Goal: Task Accomplishment & Management: Use online tool/utility

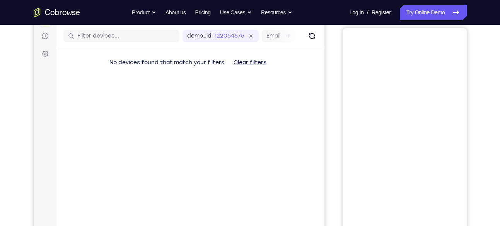
scroll to position [27, 0]
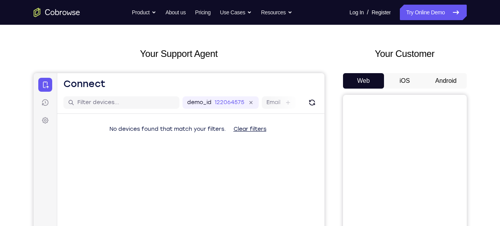
click at [449, 81] on button "Android" at bounding box center [445, 80] width 41 height 15
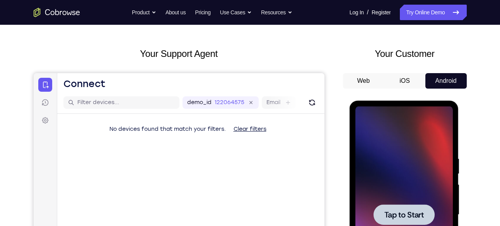
scroll to position [0, 0]
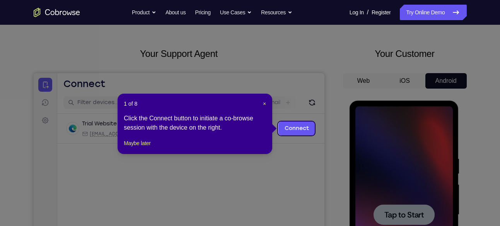
click at [261, 103] on header "1 of 8 ×" at bounding box center [195, 104] width 142 height 8
click at [264, 103] on span "×" at bounding box center [264, 103] width 3 height 6
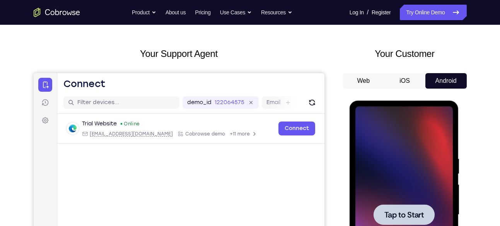
scroll to position [92, 0]
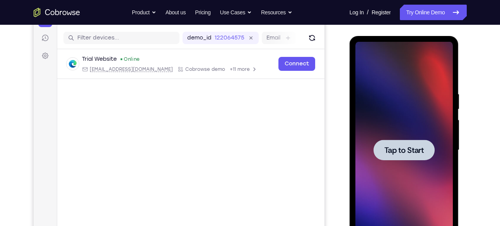
click at [395, 154] on span "Tap to Start" at bounding box center [403, 150] width 39 height 8
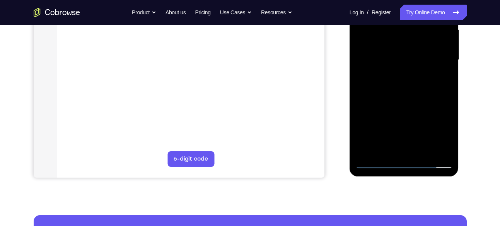
scroll to position [182, 0]
click at [407, 165] on div at bounding box center [403, 59] width 97 height 216
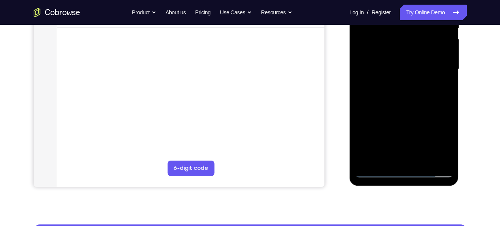
click at [435, 136] on div at bounding box center [403, 69] width 97 height 216
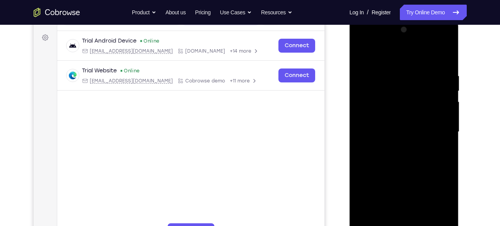
scroll to position [109, 0]
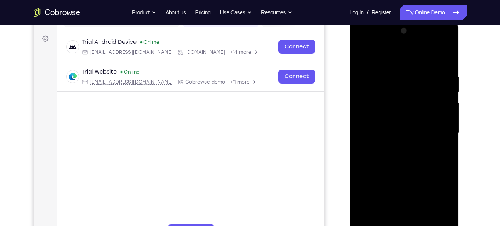
click at [382, 56] on div at bounding box center [403, 133] width 97 height 216
click at [440, 125] on div at bounding box center [403, 133] width 97 height 216
click at [394, 146] on div at bounding box center [403, 133] width 97 height 216
click at [395, 126] on div at bounding box center [403, 133] width 97 height 216
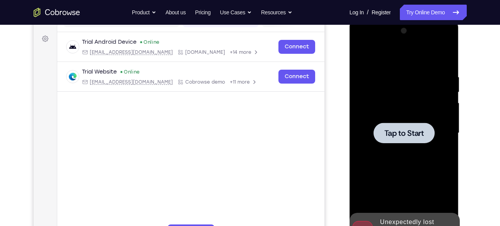
click at [388, 121] on div at bounding box center [403, 133] width 97 height 216
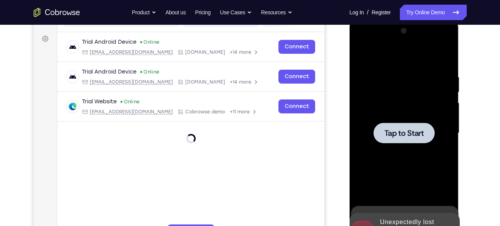
click at [410, 141] on div at bounding box center [403, 132] width 61 height 20
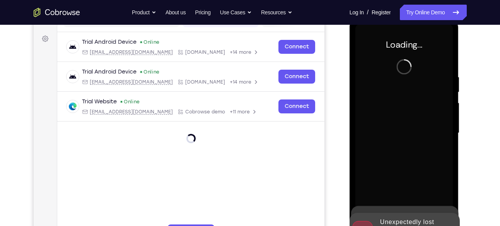
click at [410, 141] on div at bounding box center [403, 133] width 97 height 216
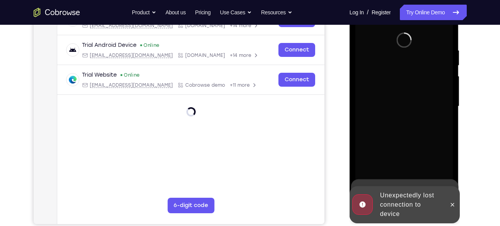
scroll to position [138, 0]
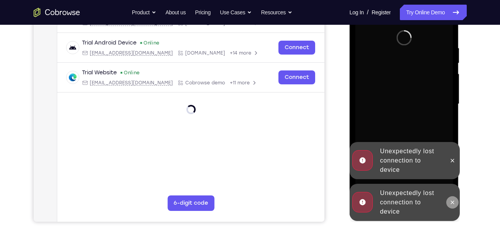
click at [450, 199] on icon at bounding box center [452, 202] width 6 height 6
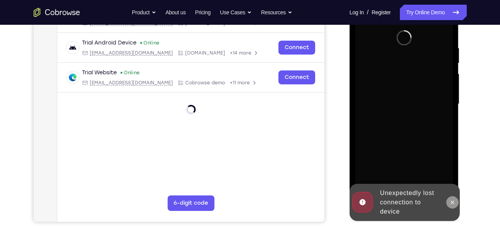
click at [448, 199] on button at bounding box center [452, 202] width 12 height 12
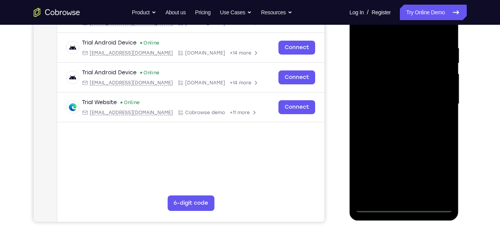
click at [405, 207] on div at bounding box center [403, 104] width 97 height 216
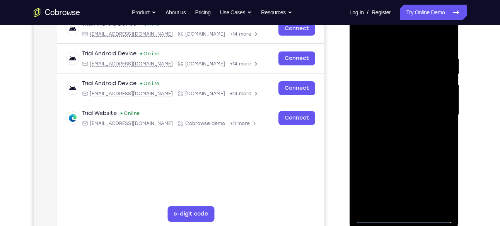
scroll to position [127, 0]
click at [437, 185] on div at bounding box center [403, 115] width 97 height 216
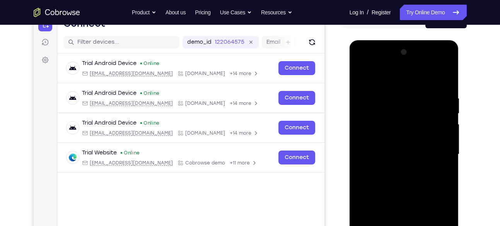
scroll to position [93, 0]
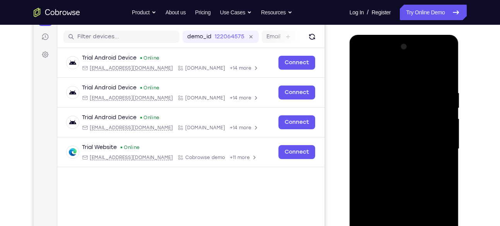
click at [376, 73] on div at bounding box center [403, 149] width 97 height 216
click at [436, 146] on div at bounding box center [403, 149] width 97 height 216
click at [393, 163] on div at bounding box center [403, 149] width 97 height 216
click at [388, 138] on div at bounding box center [403, 149] width 97 height 216
click at [371, 147] on div at bounding box center [403, 149] width 97 height 216
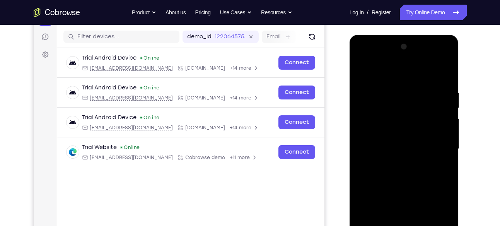
click at [381, 175] on div at bounding box center [403, 149] width 97 height 216
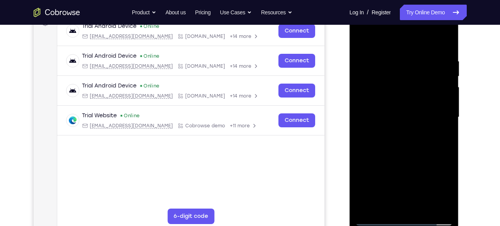
scroll to position [107, 0]
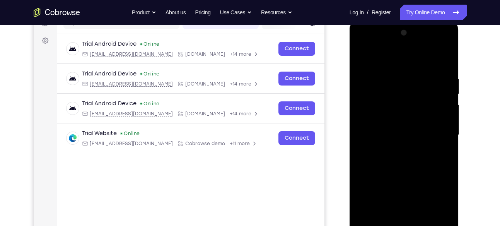
click at [416, 168] on div at bounding box center [403, 135] width 97 height 216
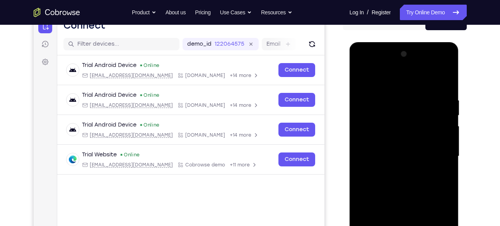
scroll to position [85, 0]
click at [445, 75] on div at bounding box center [403, 156] width 97 height 216
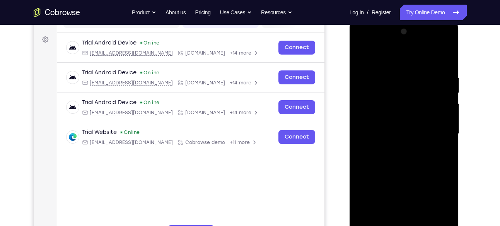
scroll to position [108, 0]
click at [382, 98] on div at bounding box center [403, 134] width 97 height 216
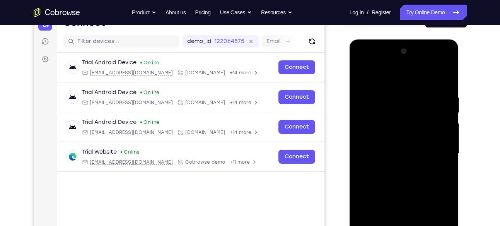
scroll to position [88, 0]
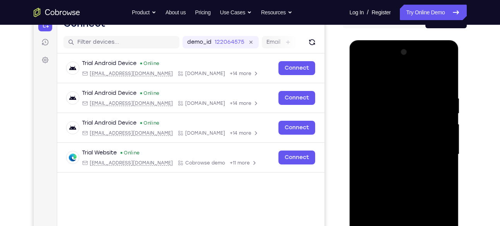
click at [369, 130] on div at bounding box center [403, 154] width 97 height 216
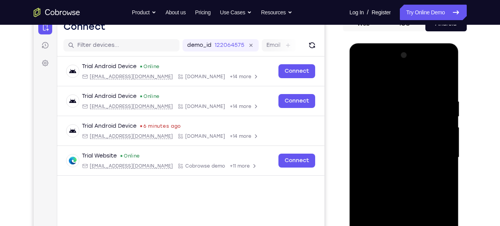
scroll to position [79, 0]
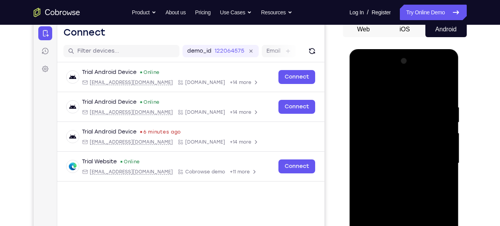
click at [361, 85] on div at bounding box center [403, 163] width 97 height 216
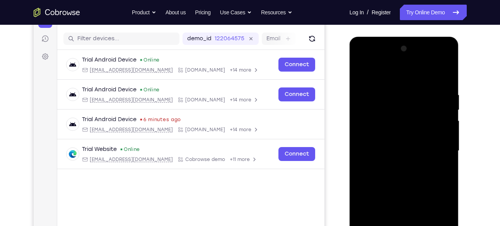
scroll to position [92, 0]
click at [362, 74] on div at bounding box center [403, 150] width 97 height 216
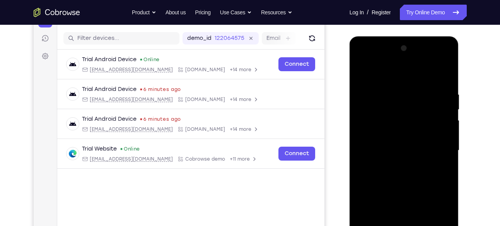
click at [395, 88] on div at bounding box center [403, 150] width 97 height 216
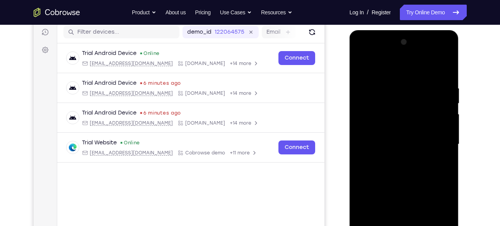
scroll to position [98, 0]
drag, startPoint x: 439, startPoint y: 127, endPoint x: 439, endPoint y: 140, distance: 13.1
click at [439, 140] on div at bounding box center [403, 144] width 97 height 216
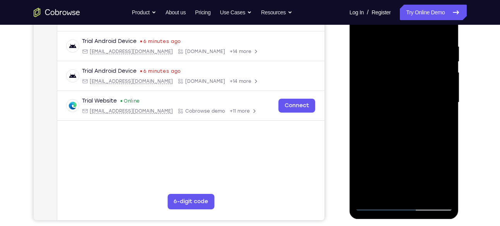
scroll to position [140, 0]
drag, startPoint x: 393, startPoint y: 141, endPoint x: 395, endPoint y: 137, distance: 5.2
click at [390, 137] on div at bounding box center [403, 102] width 97 height 216
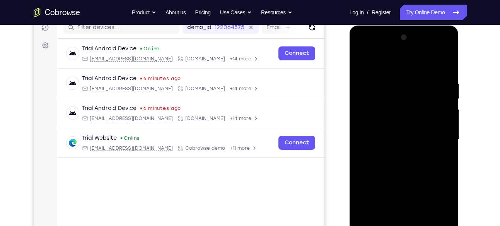
scroll to position [101, 0]
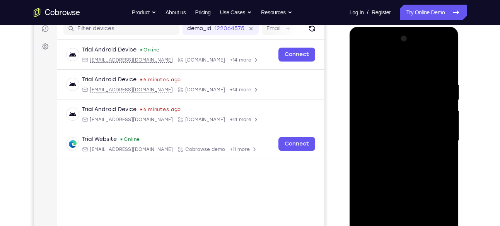
click at [403, 137] on div at bounding box center [403, 140] width 97 height 216
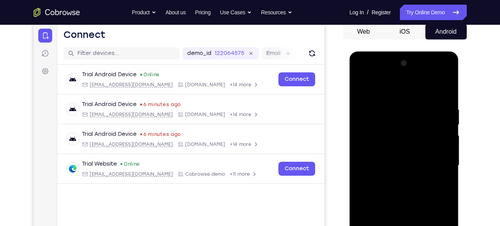
scroll to position [76, 0]
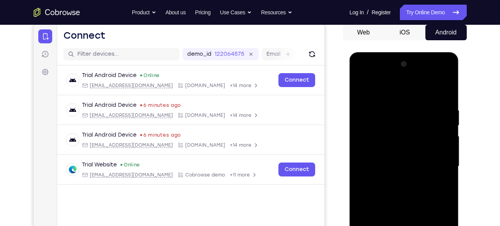
drag, startPoint x: 441, startPoint y: 134, endPoint x: 432, endPoint y: 109, distance: 27.2
click at [432, 109] on div at bounding box center [403, 166] width 97 height 216
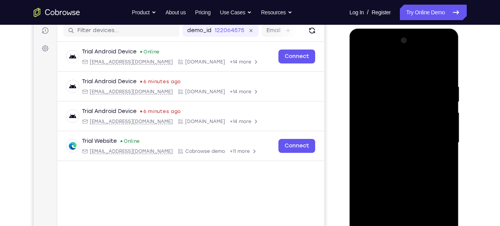
scroll to position [127, 0]
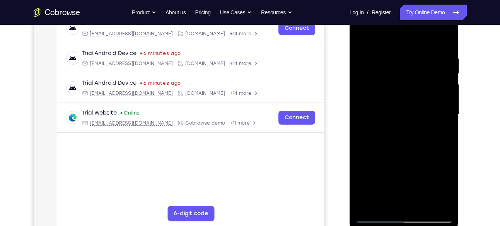
click at [437, 129] on div at bounding box center [403, 114] width 97 height 216
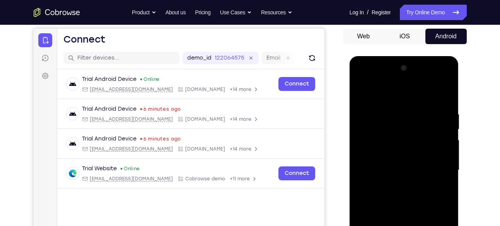
scroll to position [74, 0]
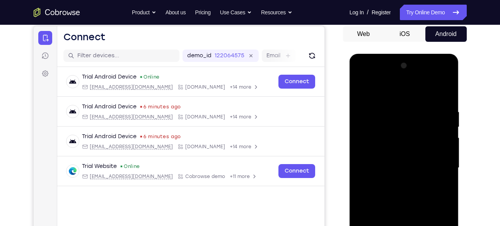
click at [445, 128] on div at bounding box center [403, 167] width 97 height 216
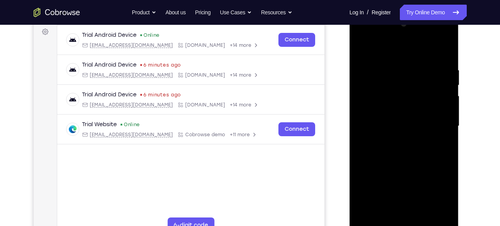
scroll to position [116, 0]
click at [447, 121] on div at bounding box center [403, 125] width 97 height 216
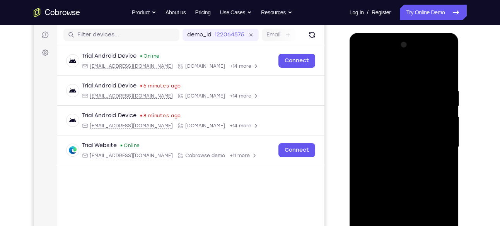
scroll to position [96, 0]
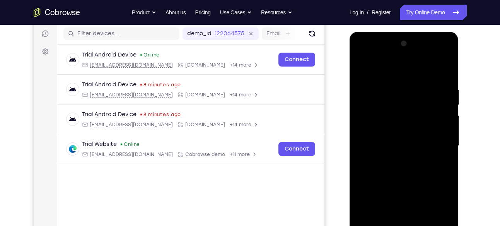
click at [446, 109] on div at bounding box center [403, 145] width 97 height 216
click at [443, 71] on div at bounding box center [403, 145] width 97 height 216
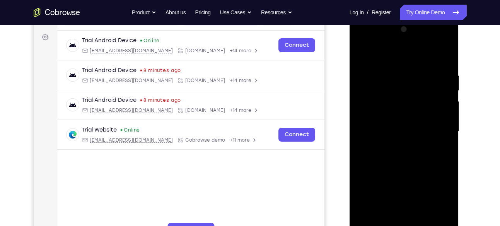
scroll to position [112, 0]
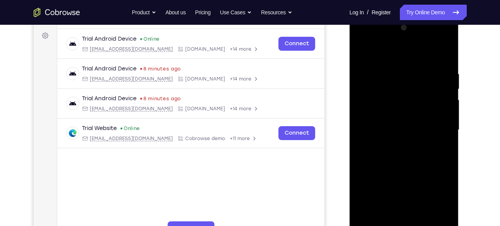
click at [439, 113] on div at bounding box center [403, 130] width 97 height 216
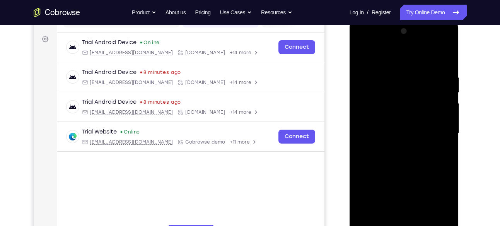
scroll to position [109, 0]
click at [439, 121] on div at bounding box center [403, 133] width 97 height 216
click at [432, 132] on div at bounding box center [403, 133] width 97 height 216
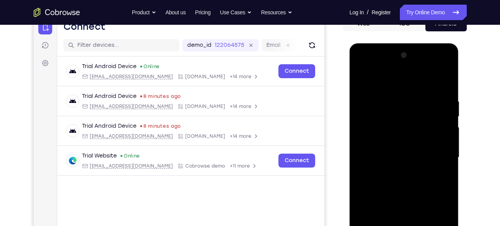
scroll to position [84, 0]
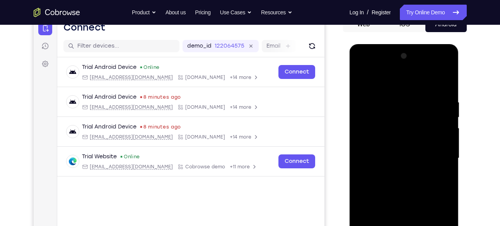
click at [442, 123] on div at bounding box center [403, 158] width 97 height 216
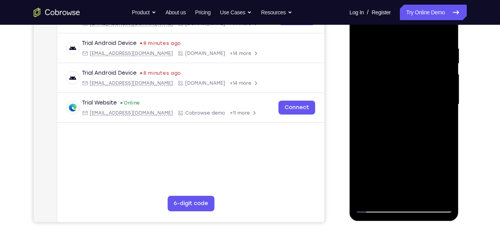
scroll to position [138, 0]
click at [358, 99] on div at bounding box center [403, 104] width 97 height 216
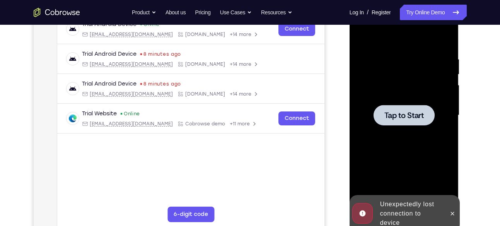
scroll to position [124, 0]
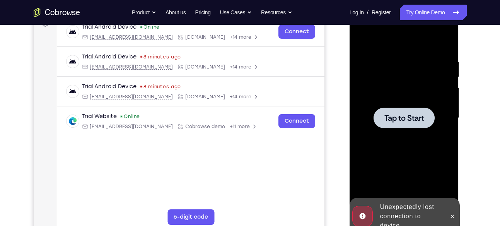
click at [396, 110] on div at bounding box center [403, 117] width 61 height 20
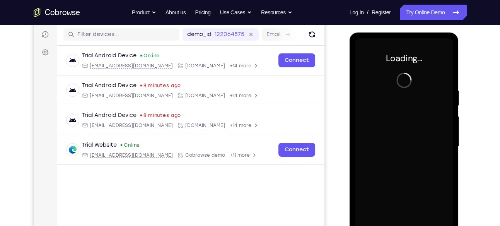
scroll to position [95, 0]
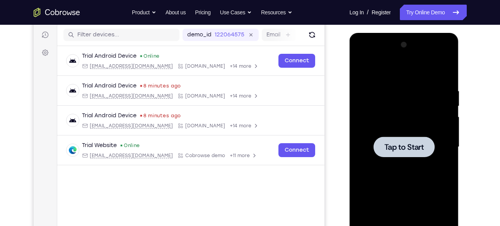
click at [380, 145] on div at bounding box center [403, 146] width 61 height 20
click at [382, 141] on div at bounding box center [403, 146] width 61 height 20
